Goal: Task Accomplishment & Management: Complete application form

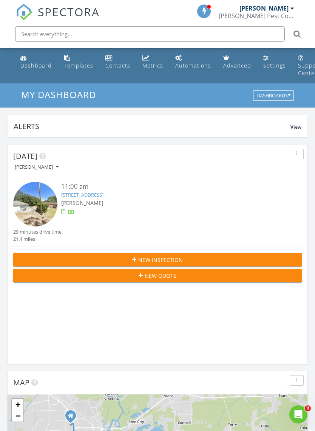
click at [197, 262] on div "New Inspection" at bounding box center [157, 260] width 276 height 8
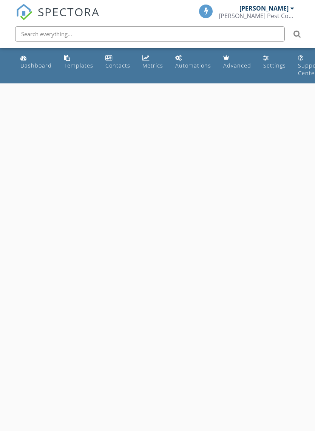
select select "7"
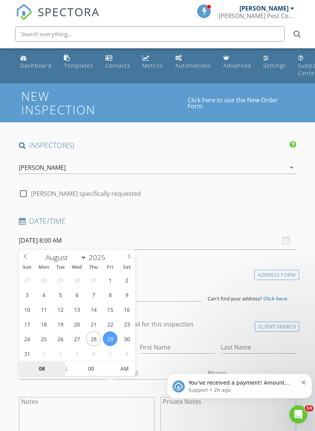
type input "08/28/2025 8:00 AM"
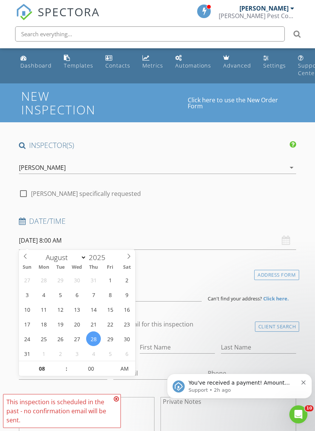
click at [305, 384] on icon "Dismiss notification" at bounding box center [303, 382] width 4 height 4
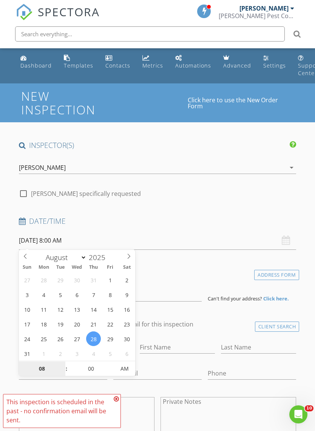
click at [50, 370] on input "08" at bounding box center [42, 369] width 46 height 15
type input "12"
type input "[DATE] 12:00 PM"
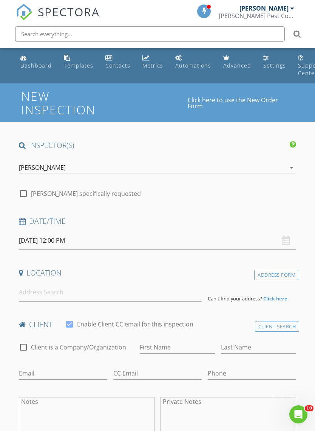
click at [67, 291] on input at bounding box center [110, 292] width 183 height 18
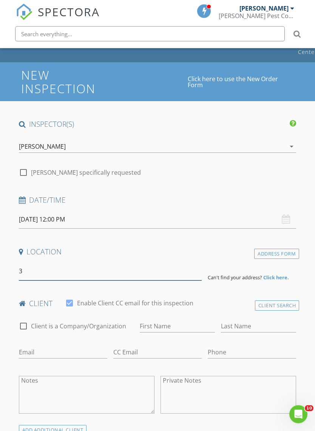
scroll to position [21, 0]
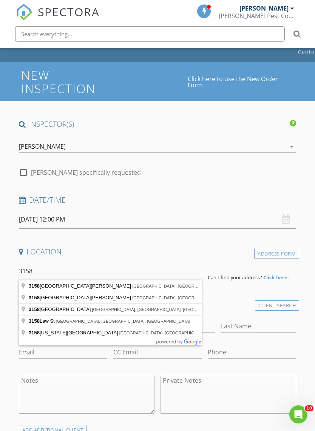
click at [202, 199] on h4 "Date/Time" at bounding box center [157, 200] width 277 height 10
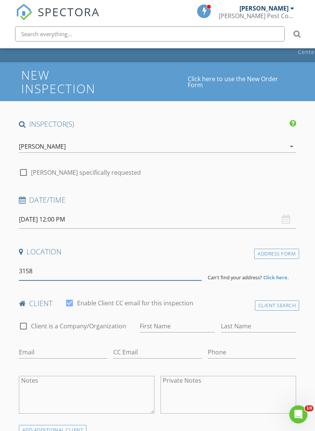
click at [55, 274] on input "3158" at bounding box center [110, 271] width 183 height 18
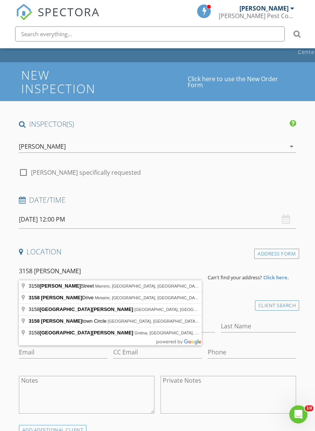
type input "3158 Jamestown Circle, Port Neches, TX, USA"
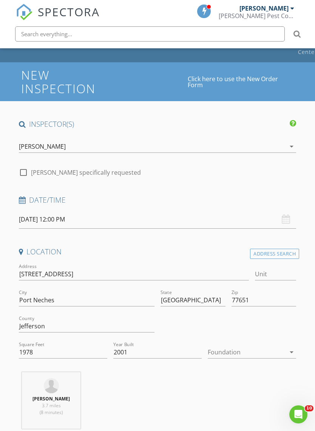
click at [249, 355] on div at bounding box center [247, 352] width 78 height 12
click at [219, 390] on div "Slab" at bounding box center [252, 390] width 76 height 9
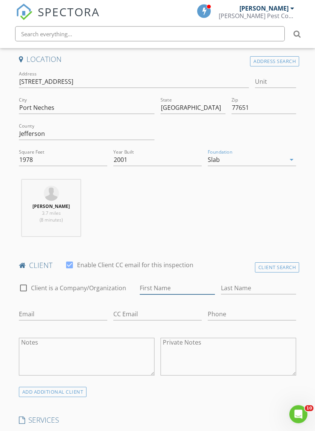
click at [179, 288] on input "First Name" at bounding box center [177, 288] width 75 height 12
type input "[PERSON_NAME]"
click at [251, 289] on input "Last Name" at bounding box center [258, 288] width 75 height 12
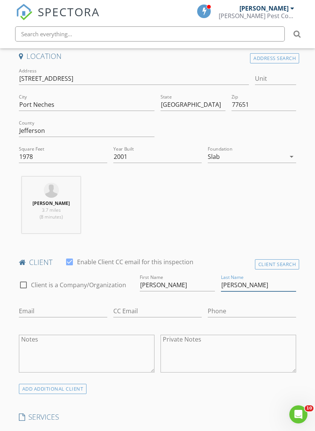
scroll to position [217, 0]
type input "[PERSON_NAME]"
click at [56, 305] on input "Email" at bounding box center [63, 311] width 88 height 12
type input "Reid.guidry@natgasoline.com"
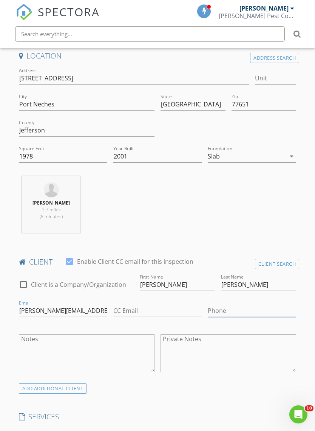
click at [234, 312] on input "Phone" at bounding box center [252, 311] width 88 height 12
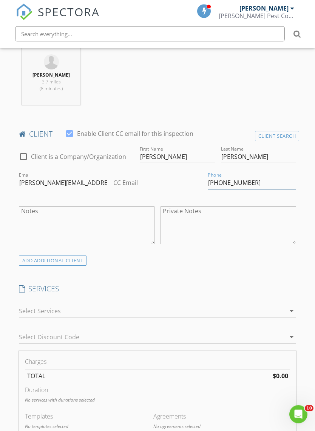
type input "[PHONE_NUMBER]"
click at [140, 305] on div at bounding box center [152, 311] width 267 height 12
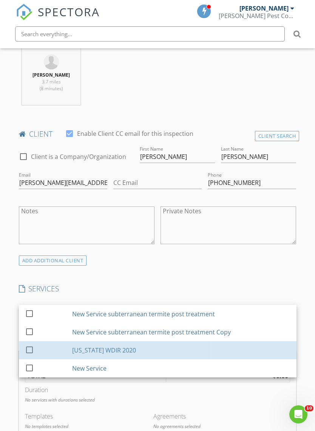
click at [25, 354] on div at bounding box center [31, 356] width 12 height 5
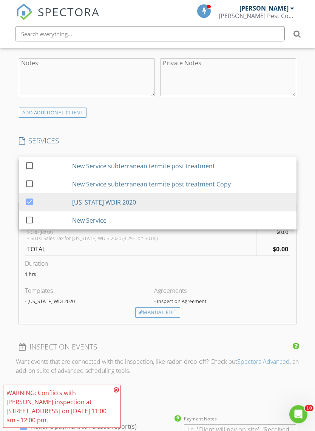
click at [112, 401] on div "WARNING: Conflicts with Johnnie McMahan's inspection at 2434 Crescent Ave on 08…" at bounding box center [61, 406] width 111 height 36
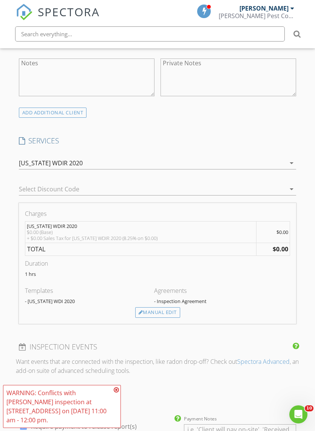
click at [116, 393] on icon at bounding box center [116, 390] width 5 height 6
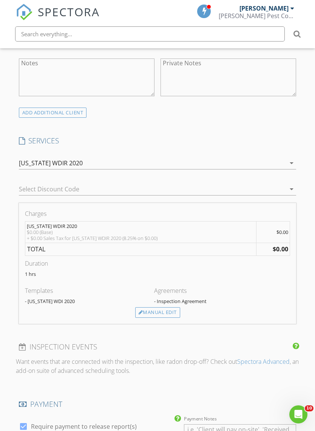
click at [161, 314] on div "Manual Edit" at bounding box center [157, 312] width 45 height 11
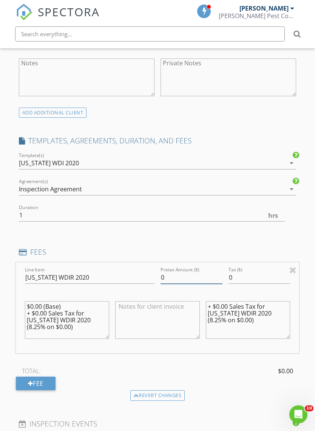
click at [173, 278] on input "0" at bounding box center [191, 277] width 62 height 12
type input "125"
click at [255, 282] on input "0" at bounding box center [259, 277] width 62 height 12
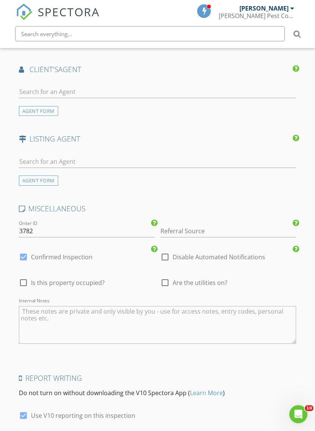
type input "010.31"
click at [158, 282] on div "check_box_outline_blank Are the utilities on?" at bounding box center [228, 284] width 142 height 26
click at [163, 282] on div at bounding box center [165, 282] width 13 height 13
checkbox input "true"
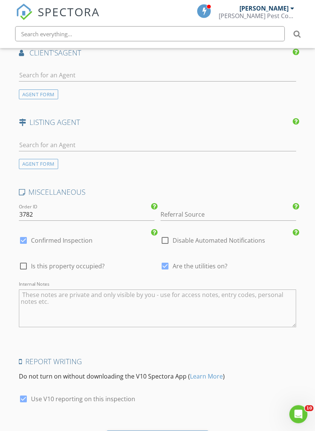
scroll to position [1044, 0]
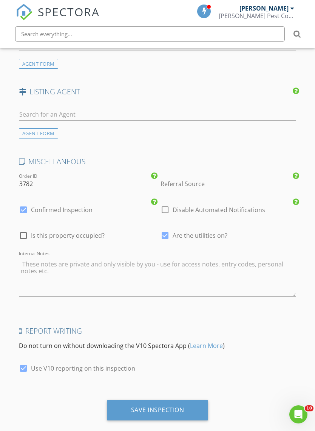
click at [174, 407] on div "Save Inspection" at bounding box center [157, 410] width 53 height 8
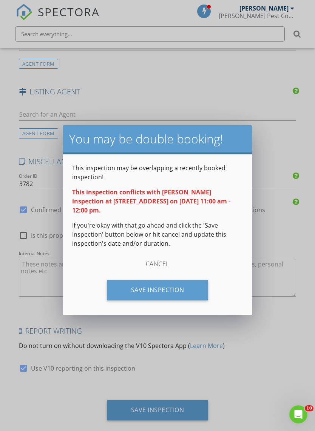
click at [180, 294] on div "Save Inspection" at bounding box center [158, 290] width 102 height 20
